Goal: Transaction & Acquisition: Purchase product/service

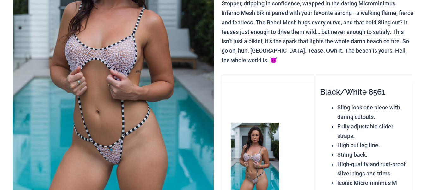
scroll to position [200, 0]
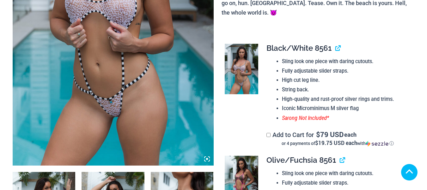
click at [207, 156] on icon at bounding box center [207, 159] width 6 height 6
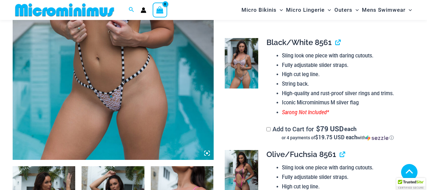
scroll to position [194, 0]
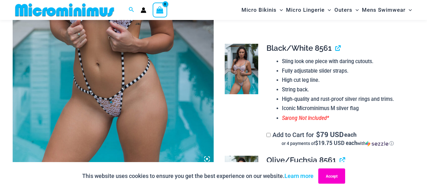
click at [331, 173] on button "Accept" at bounding box center [332, 175] width 27 height 15
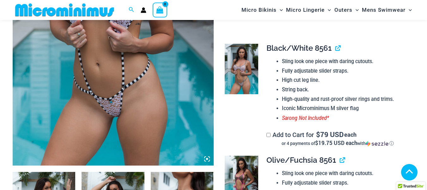
click at [209, 158] on icon at bounding box center [207, 159] width 6 height 6
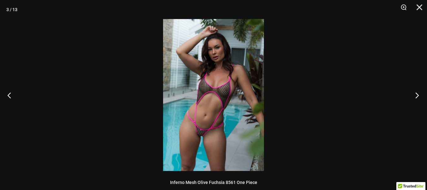
click at [418, 97] on button "Next" at bounding box center [416, 95] width 24 height 32
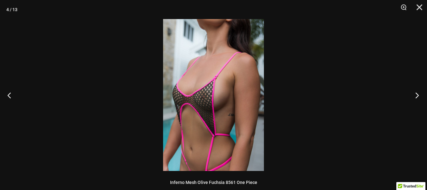
click at [418, 97] on button "Next" at bounding box center [416, 95] width 24 height 32
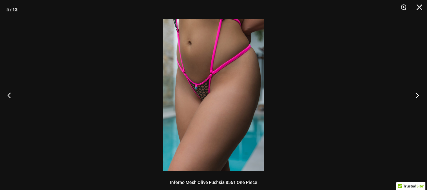
click at [418, 97] on button "Next" at bounding box center [416, 95] width 24 height 32
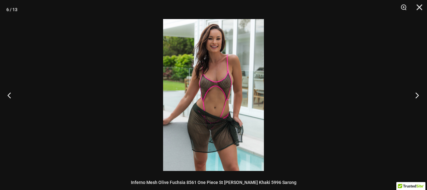
click at [418, 95] on button "Next" at bounding box center [416, 95] width 24 height 32
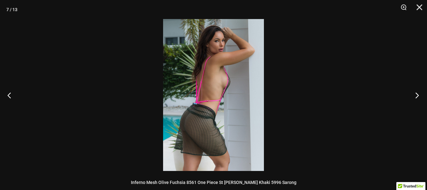
click at [418, 95] on button "Next" at bounding box center [416, 95] width 24 height 32
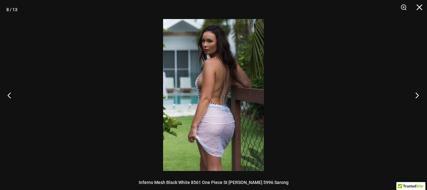
click at [418, 95] on button "Next" at bounding box center [416, 95] width 24 height 32
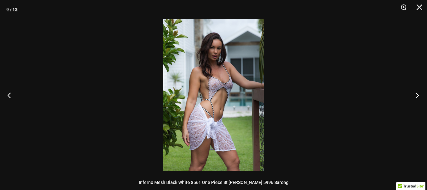
click at [418, 95] on button "Next" at bounding box center [416, 95] width 24 height 32
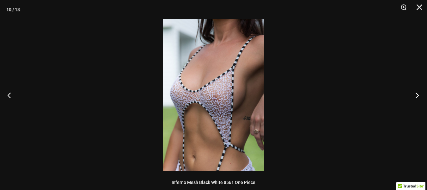
click at [418, 95] on button "Next" at bounding box center [416, 95] width 24 height 32
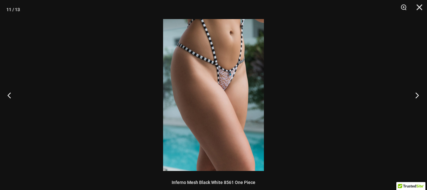
click at [418, 95] on button "Next" at bounding box center [416, 95] width 24 height 32
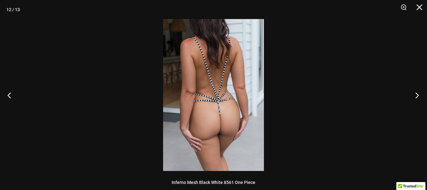
click at [418, 95] on button "Next" at bounding box center [416, 95] width 24 height 32
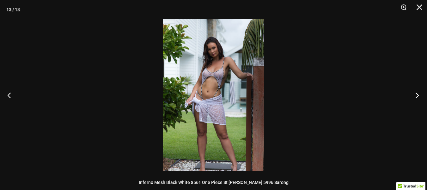
click at [418, 95] on button "Next" at bounding box center [416, 95] width 24 height 32
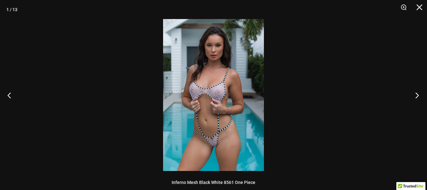
click at [418, 95] on button "Next" at bounding box center [416, 95] width 24 height 32
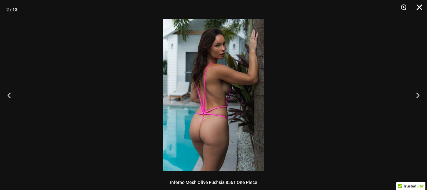
click at [416, 5] on button "Close" at bounding box center [418, 9] width 16 height 19
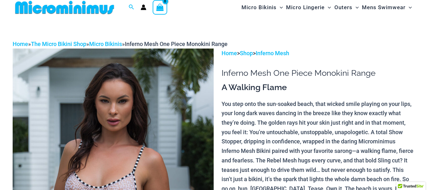
scroll to position [0, 0]
